Goal: Task Accomplishment & Management: Use online tool/utility

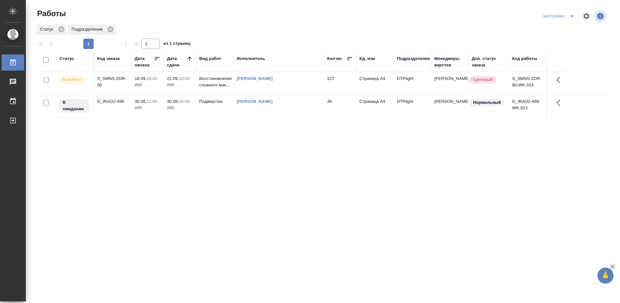
click at [109, 78] on div "S_SMNS-ZDR-80" at bounding box center [112, 82] width 31 height 13
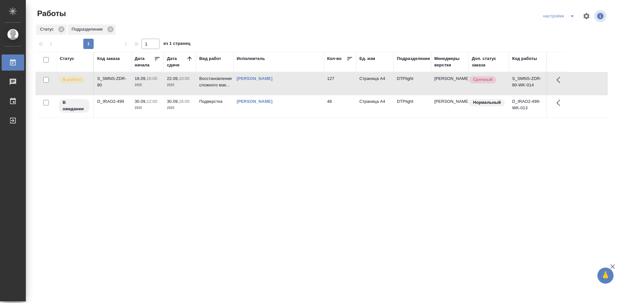
click at [109, 78] on div "S_SMNS-ZDR-80" at bounding box center [112, 82] width 31 height 13
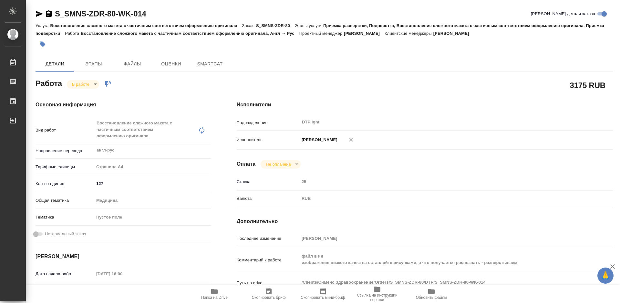
type textarea "x"
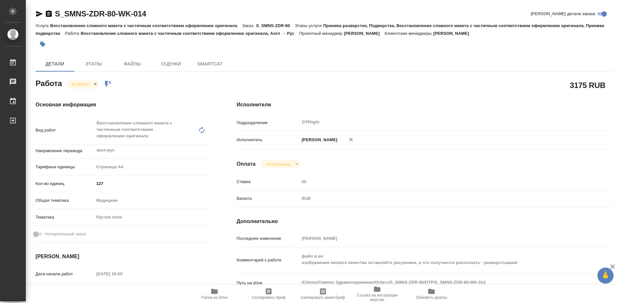
type textarea "x"
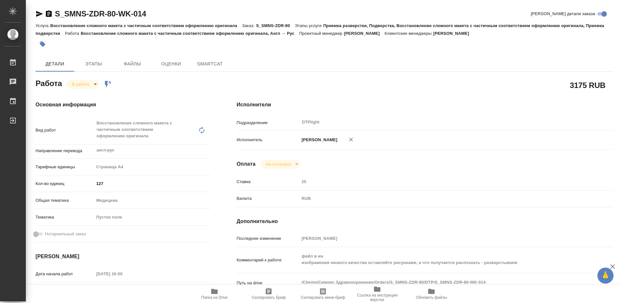
type textarea "x"
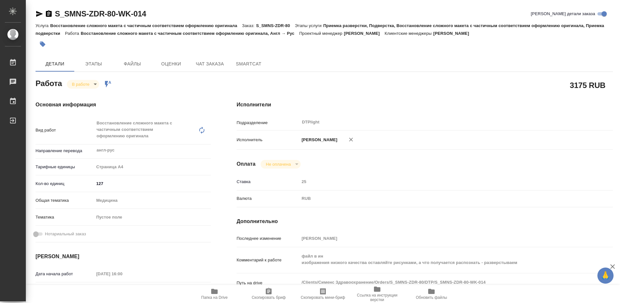
scroll to position [32, 0]
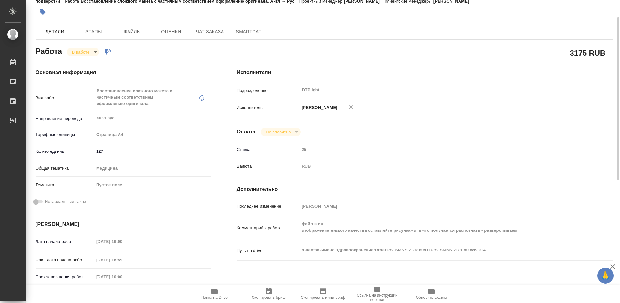
type textarea "x"
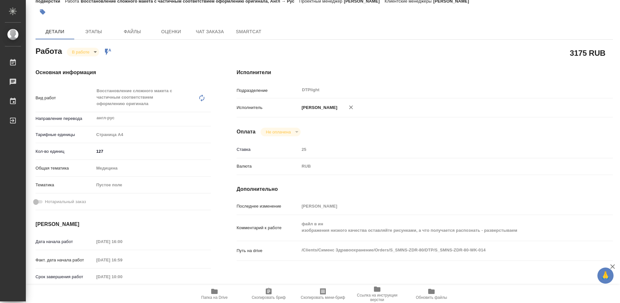
type textarea "x"
